Goal: Book appointment/travel/reservation

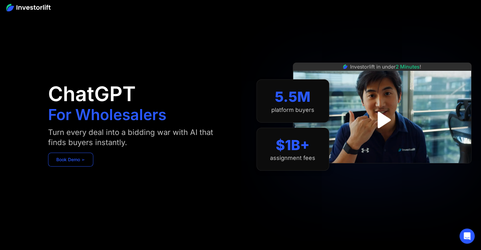
click at [75, 165] on link "Book Demo ➢" at bounding box center [70, 160] width 45 height 14
